Goal: Complete application form: Complete application form

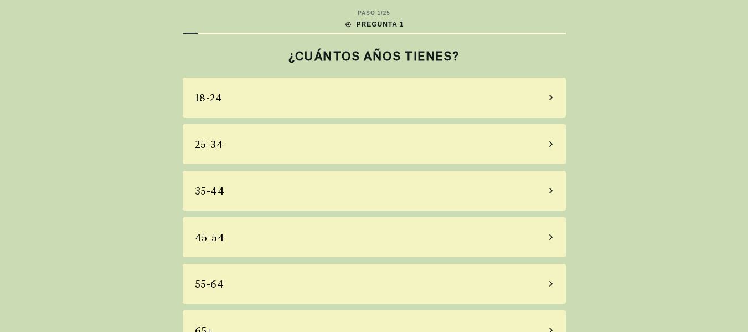
scroll to position [27, 0]
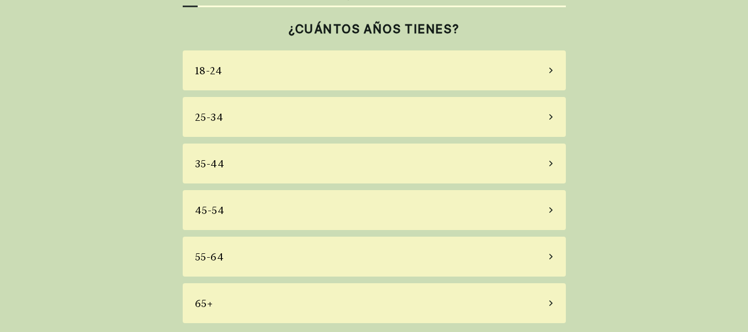
click at [522, 304] on div "65+" at bounding box center [374, 303] width 383 height 40
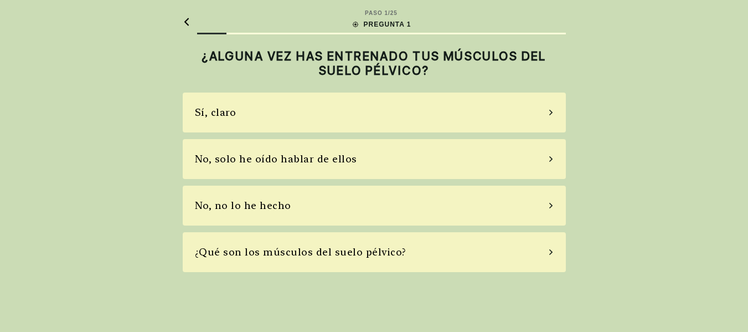
scroll to position [0, 0]
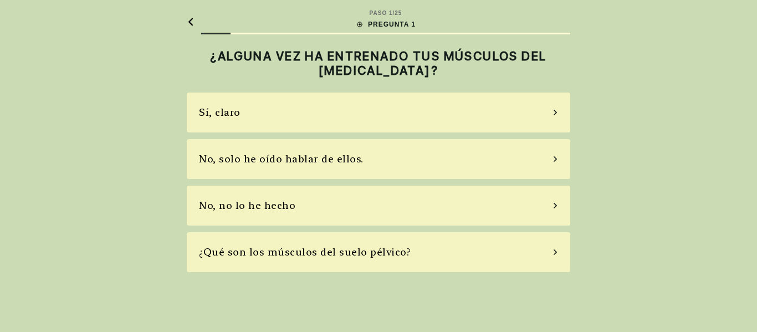
click at [297, 212] on div "No, no lo he hecho" at bounding box center [378, 206] width 383 height 40
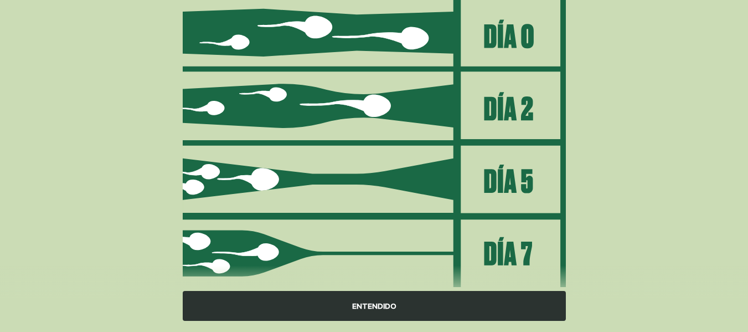
scroll to position [185, 0]
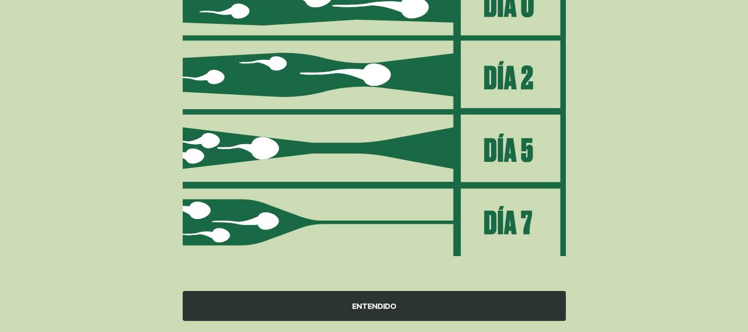
click at [418, 315] on div "ENTENDIDO" at bounding box center [374, 306] width 383 height 30
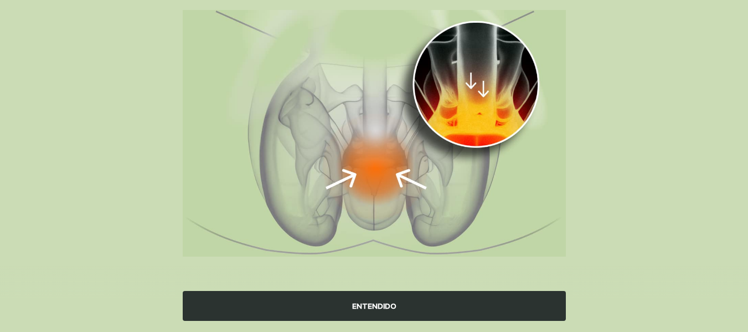
scroll to position [142, 0]
click at [407, 298] on div "ENTENDIDO" at bounding box center [374, 306] width 383 height 30
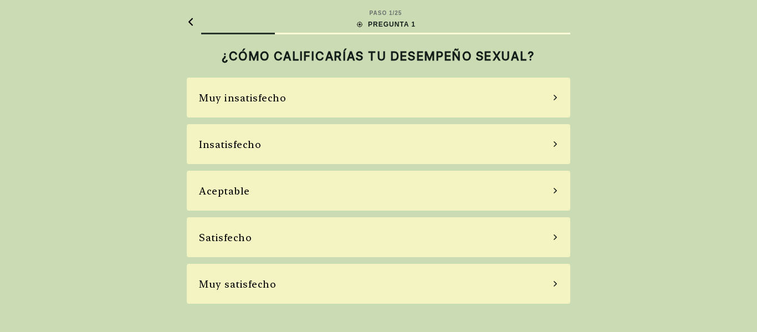
click at [260, 97] on font "Muy insatisfecho" at bounding box center [242, 98] width 87 height 12
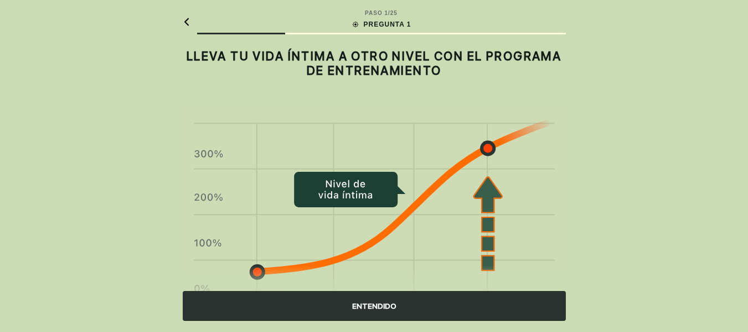
click at [393, 306] on font "ENTENDIDO" at bounding box center [374, 305] width 44 height 9
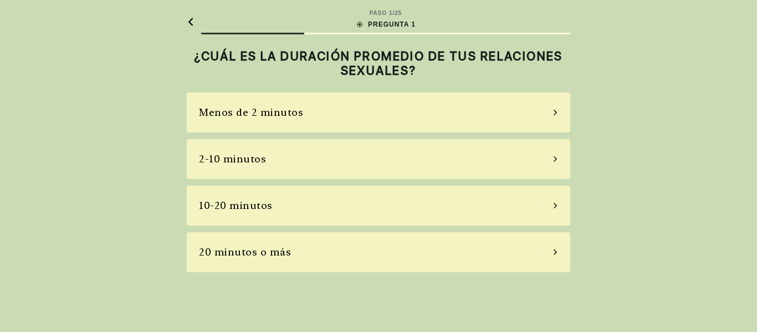
click at [258, 120] on div "Menos de 2 minutos" at bounding box center [251, 112] width 104 height 15
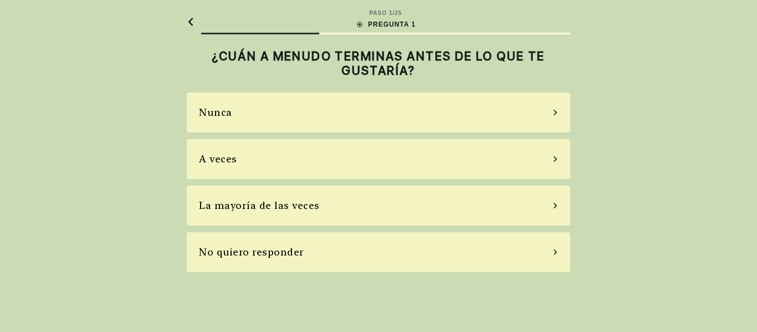
click at [243, 163] on div "A veces" at bounding box center [378, 159] width 383 height 40
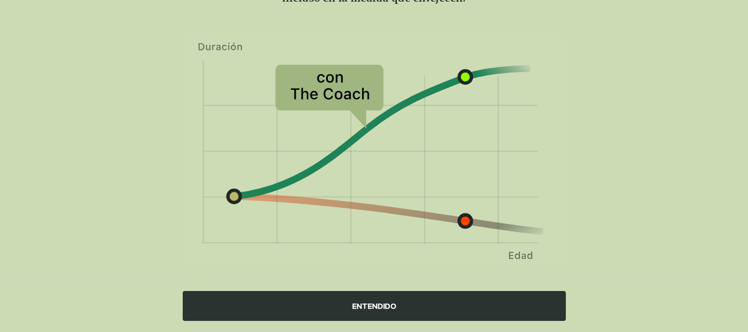
scroll to position [130, 0]
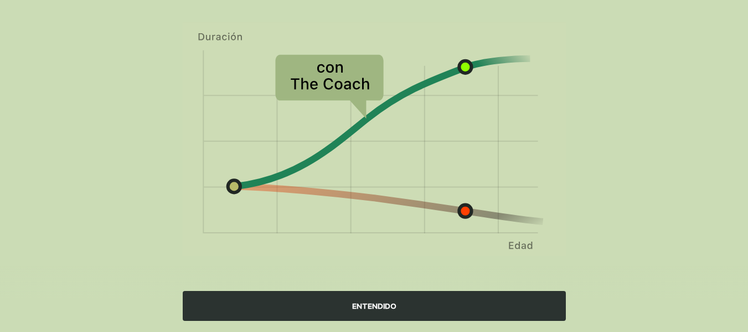
click at [333, 300] on div "ENTENDIDO" at bounding box center [374, 306] width 383 height 30
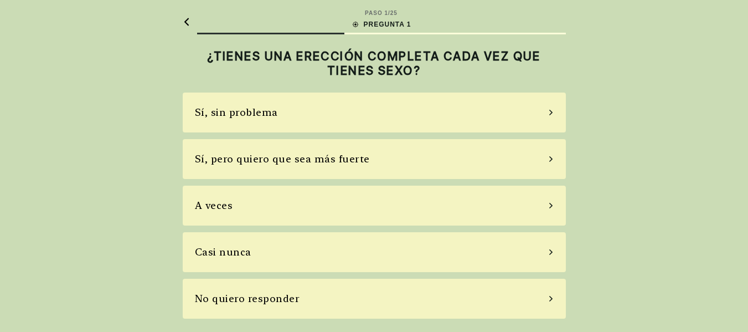
scroll to position [0, 0]
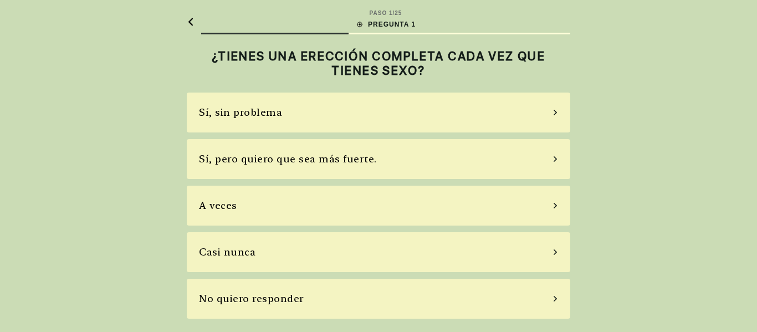
click at [251, 248] on font "Casi nunca" at bounding box center [227, 252] width 56 height 12
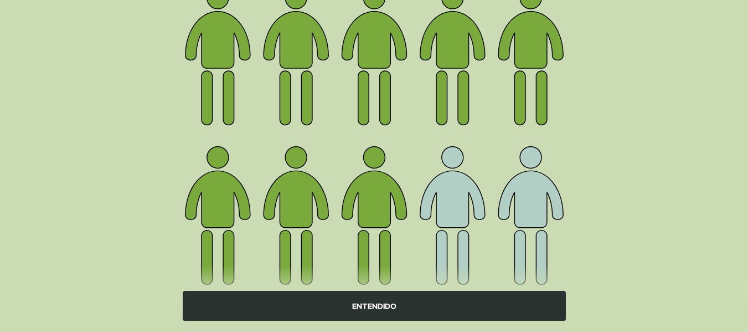
scroll to position [122, 0]
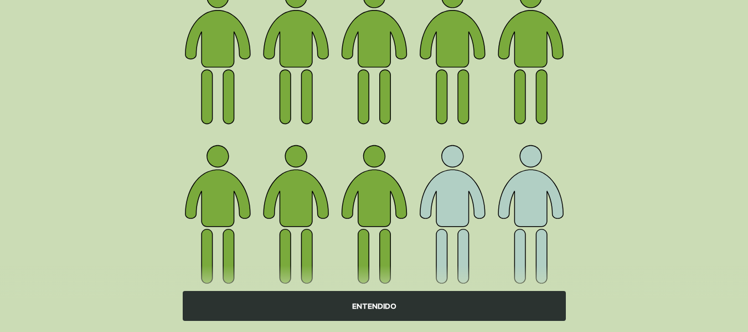
click at [452, 309] on div "ENTENDIDO" at bounding box center [374, 306] width 383 height 30
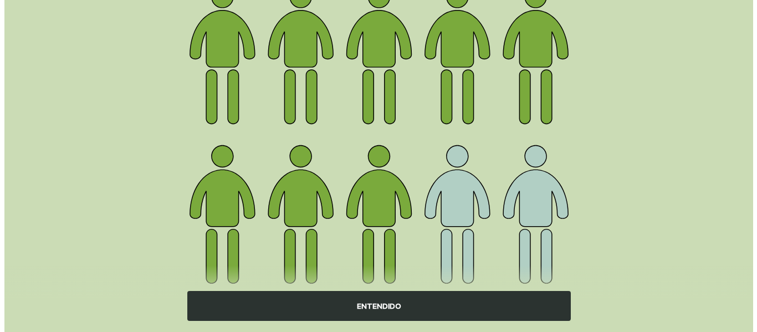
scroll to position [0, 0]
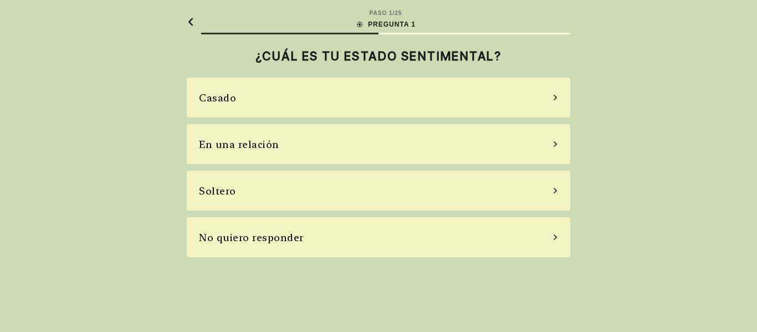
click at [306, 194] on div "Soltero" at bounding box center [378, 191] width 383 height 40
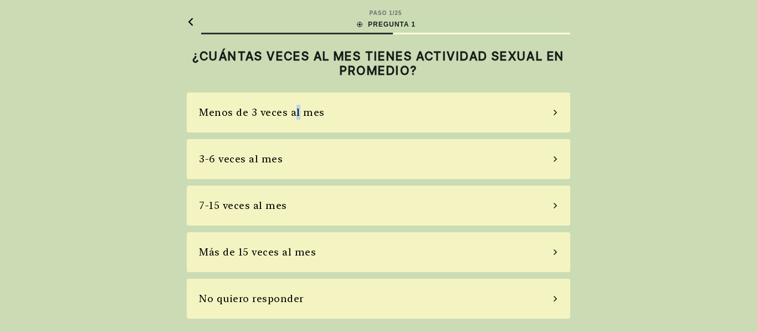
click at [295, 114] on font "Menos de 3 veces al mes" at bounding box center [262, 112] width 126 height 12
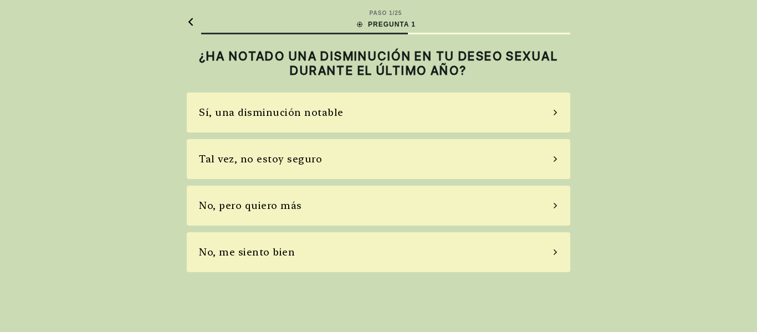
click at [315, 119] on div "Sí, una disminución notable" at bounding box center [271, 112] width 145 height 15
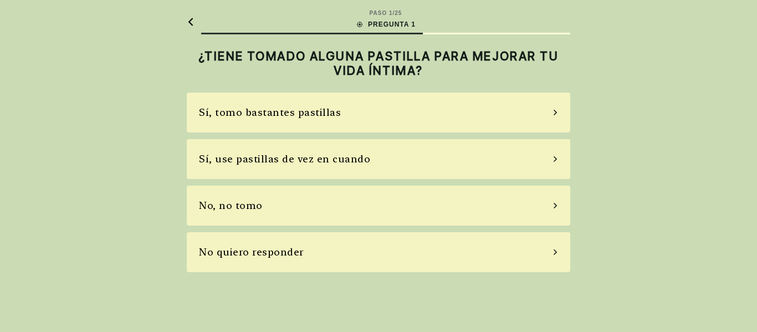
click at [293, 215] on div "No, no tomo" at bounding box center [378, 206] width 383 height 40
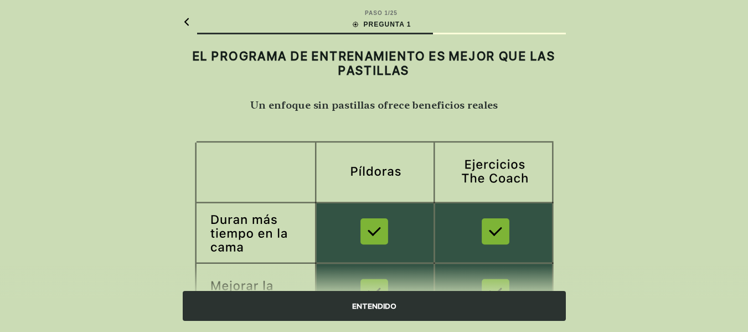
drag, startPoint x: 747, startPoint y: 141, endPoint x: 749, endPoint y: 239, distance: 98.1
click at [748, 240] on html "Texto original Valora esta traducción Tu opinión servirá para ayudar a mejorar …" at bounding box center [374, 294] width 748 height 588
click at [347, 299] on div "ENTENDIDO" at bounding box center [374, 306] width 383 height 30
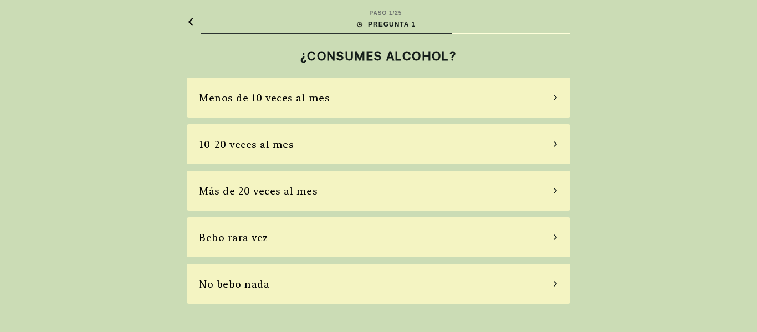
click at [274, 282] on div "No bebo nada" at bounding box center [378, 284] width 383 height 40
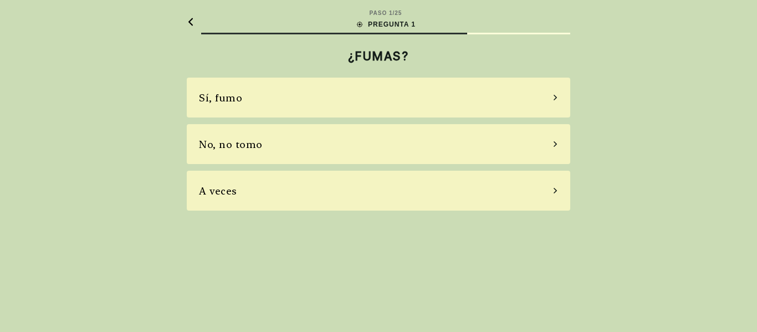
click at [287, 147] on div "No, no tomo" at bounding box center [378, 144] width 383 height 40
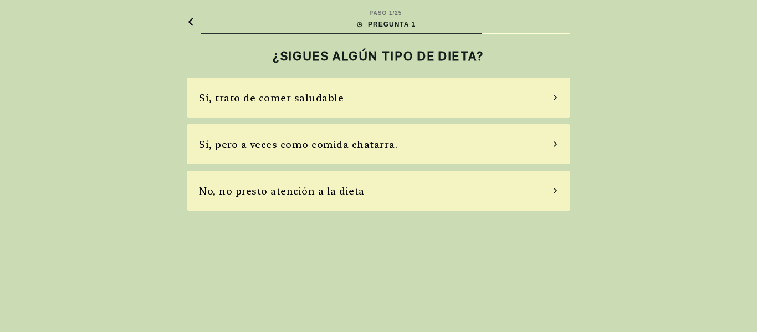
click at [342, 104] on div "Sí, trato de comer saludable" at bounding box center [378, 98] width 383 height 40
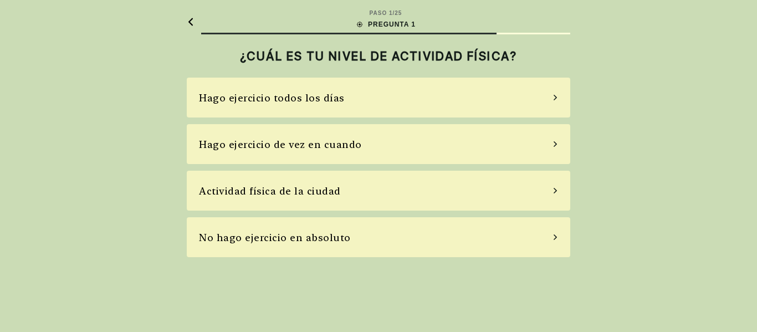
click at [310, 148] on font "Hago ejercicio de vez en cuando" at bounding box center [280, 144] width 163 height 12
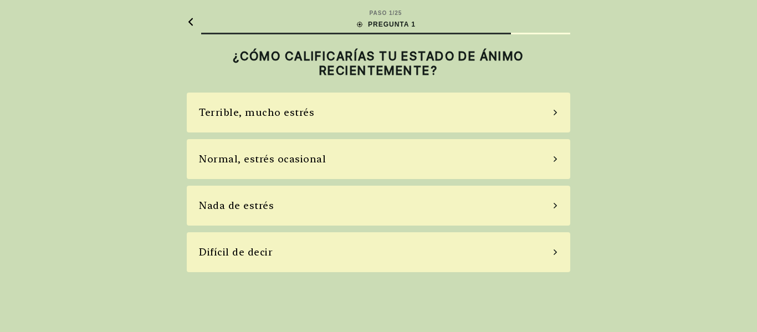
click at [372, 111] on div "Terrible, mucho estrés" at bounding box center [378, 112] width 383 height 40
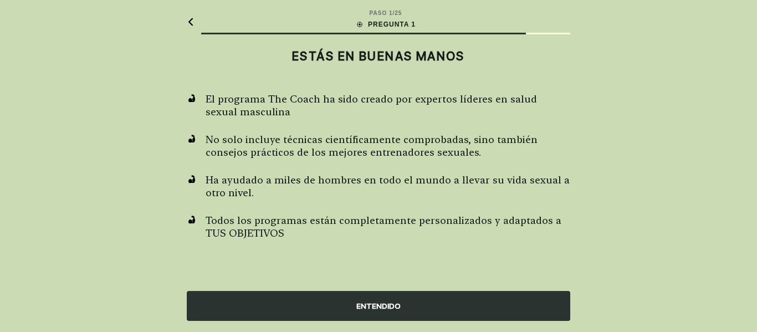
click at [388, 303] on font "ENTENDIDO" at bounding box center [378, 305] width 44 height 9
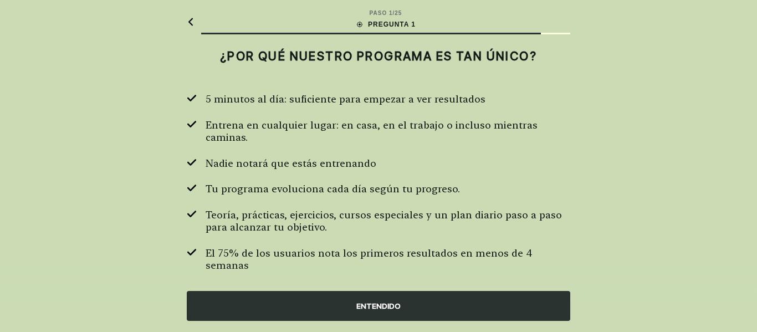
click at [389, 307] on font "ENTENDIDO" at bounding box center [378, 305] width 44 height 9
